Goal: Task Accomplishment & Management: Manage account settings

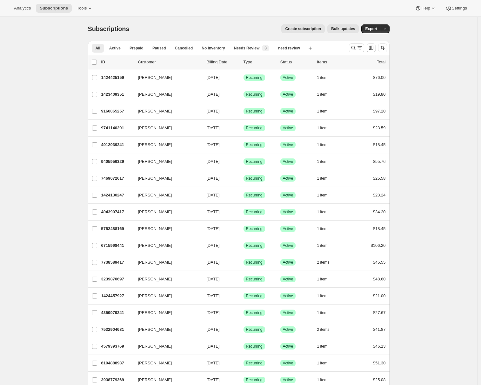
click at [95, 10] on button "Tools" at bounding box center [85, 8] width 24 height 9
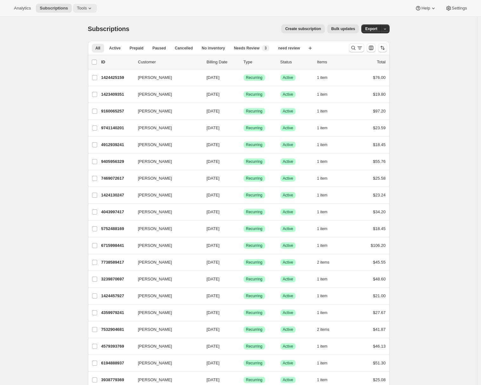
click at [85, 10] on span "Tools" at bounding box center [82, 8] width 10 height 5
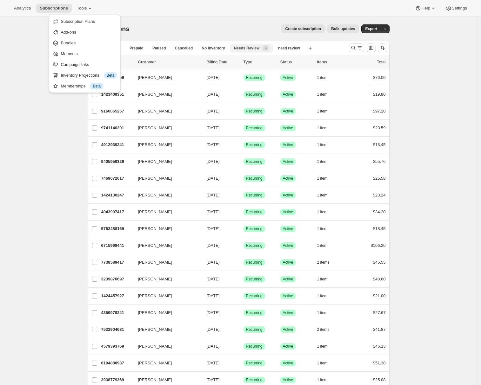
click at [246, 49] on span "Needs Review" at bounding box center [247, 48] width 26 height 5
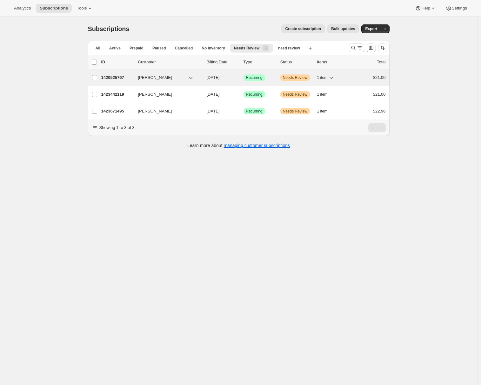
click at [104, 78] on p "1420525767" at bounding box center [117, 78] width 32 height 6
